Goal: Find specific page/section: Find specific page/section

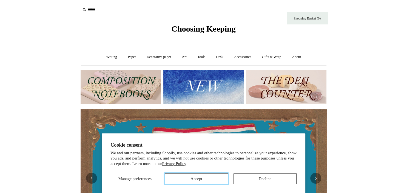
click at [216, 181] on button "Accept" at bounding box center [196, 178] width 63 height 11
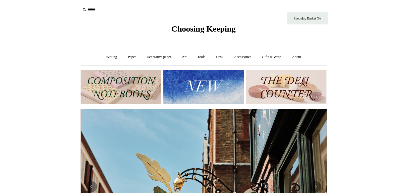
scroll to position [0, 246]
click at [110, 56] on link "Writing +" at bounding box center [111, 57] width 21 height 15
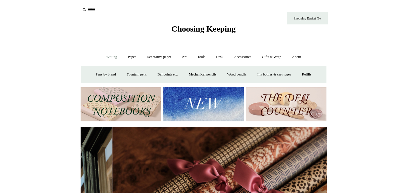
scroll to position [0, 493]
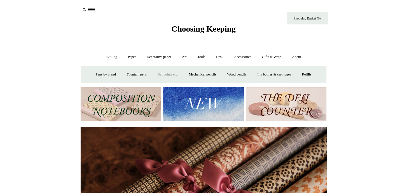
click at [170, 74] on link "Ballpoints etc. +" at bounding box center [168, 74] width 30 height 15
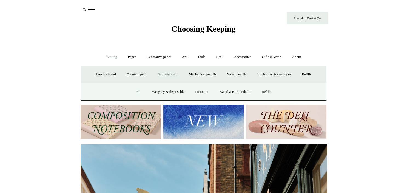
scroll to position [0, 246]
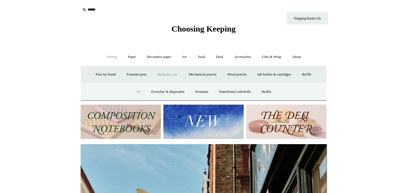
click at [133, 95] on link "All" at bounding box center [138, 91] width 15 height 15
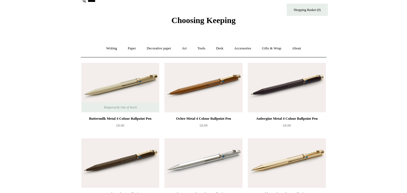
scroll to position [8, 0]
click at [109, 51] on link "Writing +" at bounding box center [111, 48] width 21 height 15
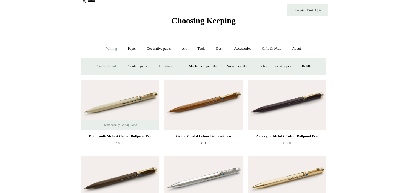
click at [95, 66] on link "Pens by brand +" at bounding box center [106, 66] width 30 height 15
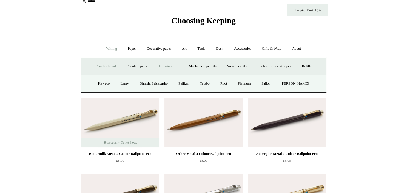
click at [168, 63] on link "Ballpoints etc. +" at bounding box center [168, 66] width 30 height 15
click at [238, 83] on link "Waterbased rollerballs" at bounding box center [235, 83] width 42 height 15
